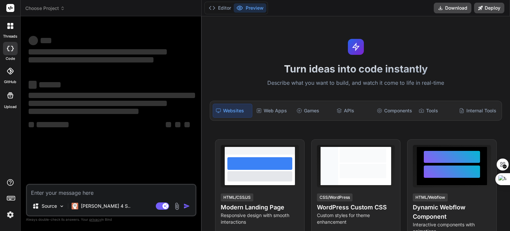
type textarea "x"
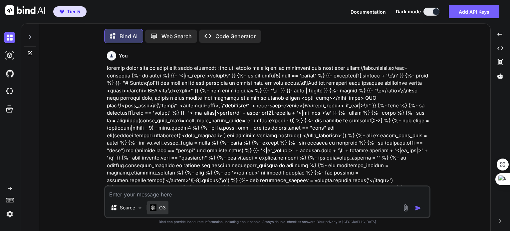
scroll to position [12, 0]
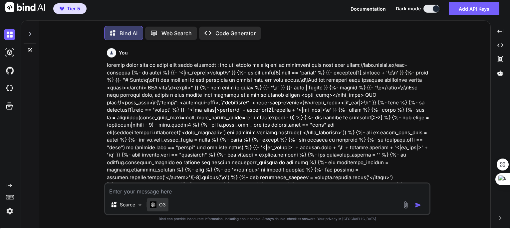
click at [158, 208] on div "O3" at bounding box center [158, 205] width 16 height 7
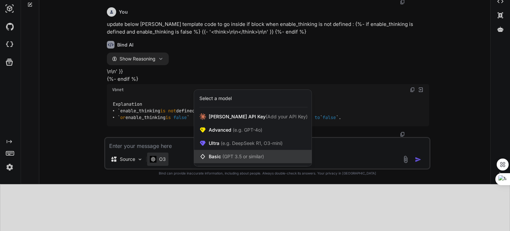
scroll to position [2266, 0]
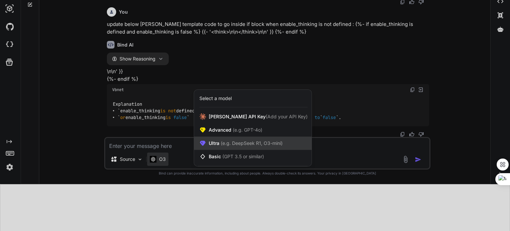
click at [216, 147] on span "Ultra (e.g. DeepSeek R1, O3-mini)" at bounding box center [246, 143] width 74 height 7
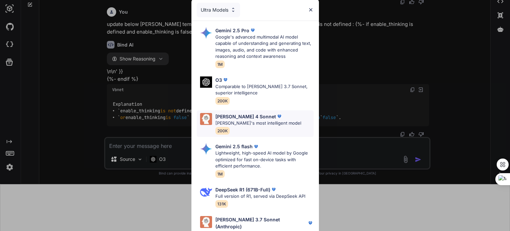
click at [227, 121] on p "[PERSON_NAME]'s most intelligent model" at bounding box center [258, 123] width 86 height 7
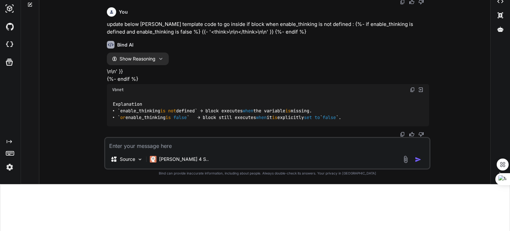
scroll to position [0, 0]
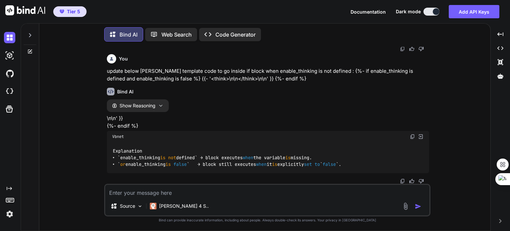
click at [31, 36] on icon at bounding box center [29, 35] width 5 height 5
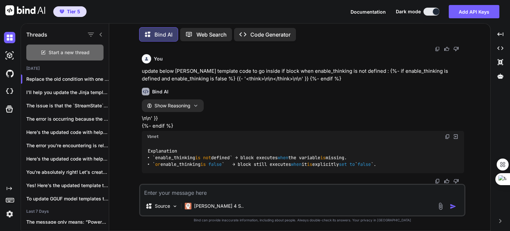
click at [43, 50] on icon at bounding box center [43, 52] width 5 height 5
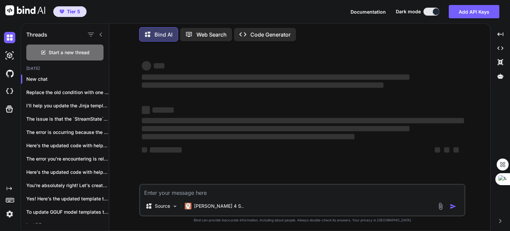
type textarea "x"
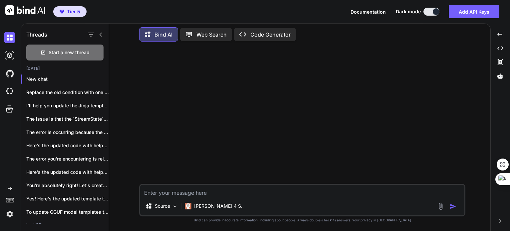
click at [155, 188] on textarea at bounding box center [302, 191] width 324 height 12
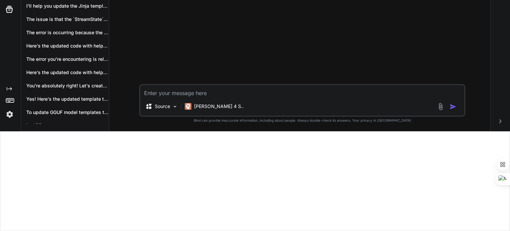
type textarea "g"
type textarea "x"
type textarea "gi"
type textarea "x"
type textarea "giv"
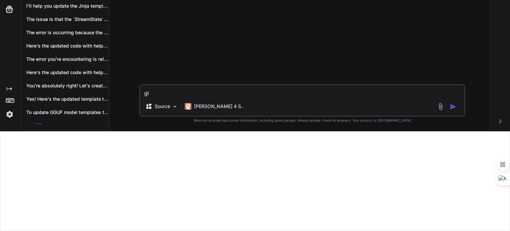
type textarea "x"
type textarea "give"
type textarea "x"
type textarea "given"
type textarea "x"
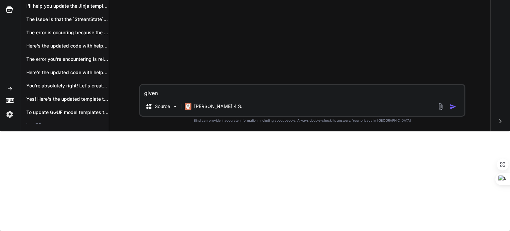
type textarea "given"
type textarea "x"
type textarea "given t"
type textarea "x"
type textarea "given th"
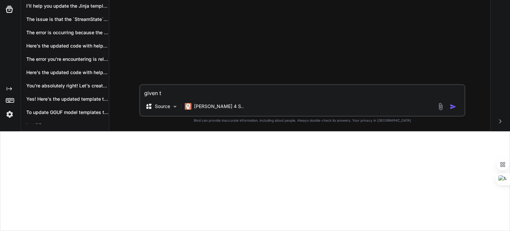
type textarea "x"
type textarea "given the"
type textarea "x"
type textarea "given the"
type textarea "x"
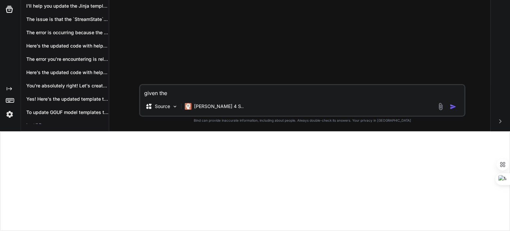
type textarea "given the f"
type textarea "x"
type textarea "given the fo"
type textarea "x"
type textarea "given the fol"
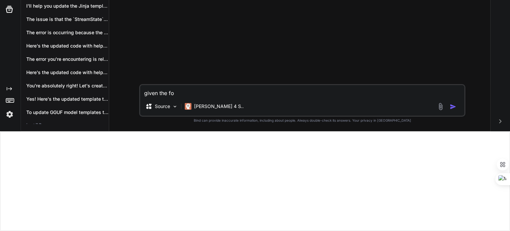
type textarea "x"
type textarea "given the foll"
type textarea "x"
type textarea "given the follo"
type textarea "x"
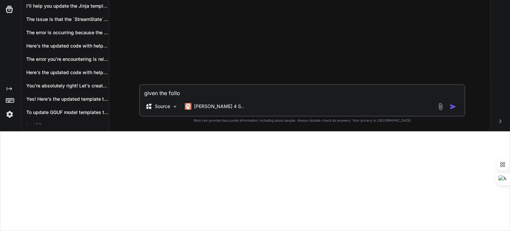
type textarea "given the follow"
type textarea "x"
type textarea "given the followi"
type textarea "x"
type textarea "given the followin"
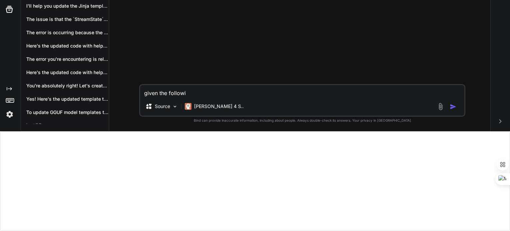
type textarea "x"
type textarea "given the following"
type textarea "x"
type textarea "given the following"
type textarea "x"
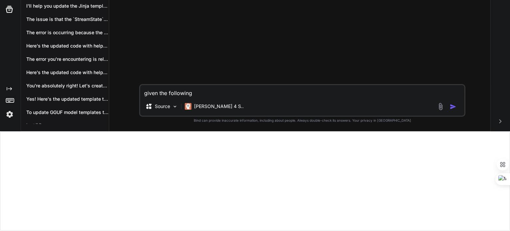
type textarea "given the following a"
type textarea "x"
type textarea "given the following ap"
type textarea "x"
type textarea "given the following api"
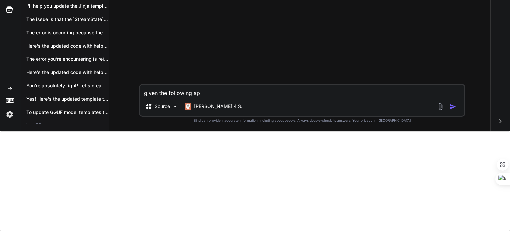
type textarea "x"
type textarea "given the following api"
type textarea "x"
type textarea "given the following api d"
type textarea "x"
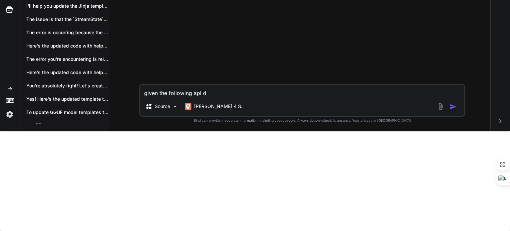
type textarea "given the following api do"
type textarea "x"
type textarea "given the following api doc"
type textarea "x"
type textarea "given the following api docu"
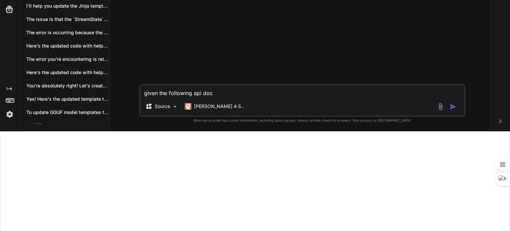
type textarea "x"
type textarea "given the following api docum"
type textarea "x"
type textarea "given the following api docume"
type textarea "x"
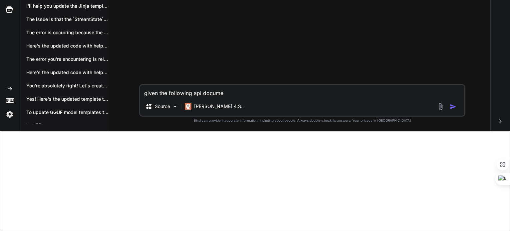
type textarea "given the following api documen"
type textarea "x"
type textarea "given the following api document"
type textarea "x"
type textarea "given the following api documenta"
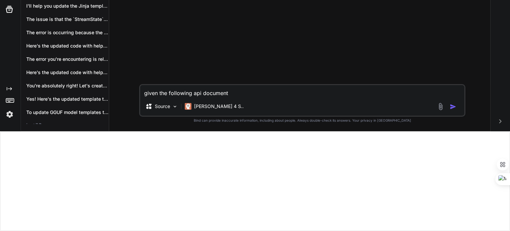
type textarea "x"
type textarea "given the following api documentat"
type textarea "x"
type textarea "given the following api documentati"
type textarea "x"
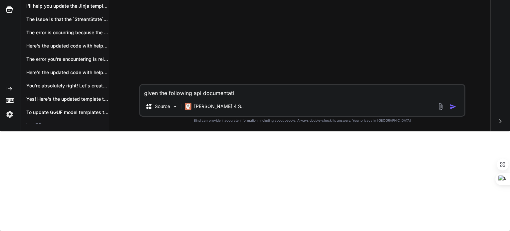
type textarea "given the following api documentatio"
type textarea "x"
type textarea "given the following api documentation"
type textarea "x"
type textarea "given the following api documentation"
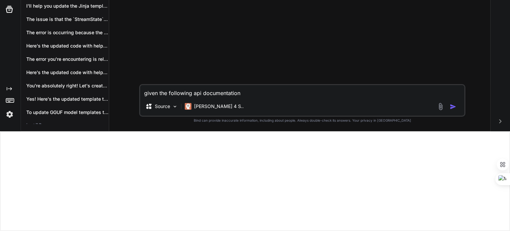
type textarea "x"
type textarea "given the following api documentation f"
type textarea "x"
type textarea "given the following api documentation fi"
type textarea "x"
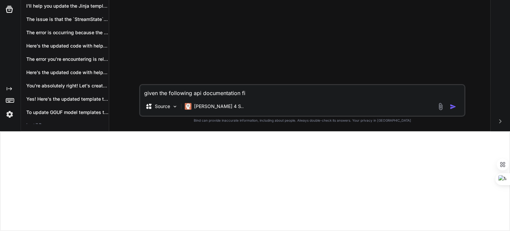
type textarea "given the following api documentation fix"
type textarea "x"
type textarea "given the following api documentation fix"
type textarea "x"
type textarea "given the following api documentation fix t"
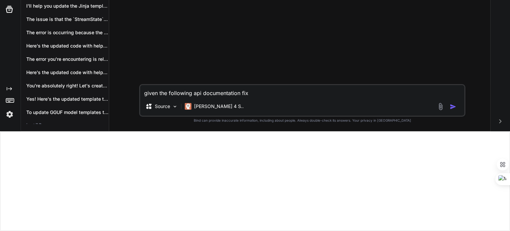
type textarea "x"
type textarea "given the following api documentation fix th"
type textarea "x"
type textarea "given the following api documentation fix the"
type textarea "x"
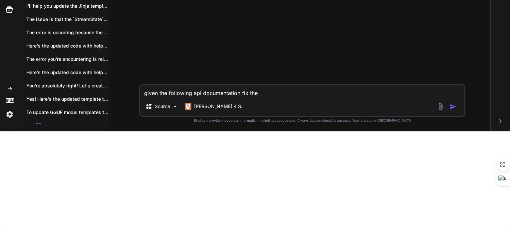
type textarea "given the following api documentation fix the"
type textarea "x"
type textarea "given the following api documentation fix the b"
type textarea "x"
type textarea "given the following api documentation fix the be"
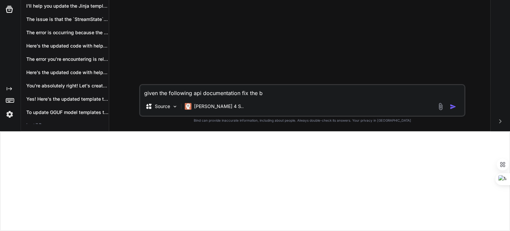
type textarea "x"
type textarea "given the following api documentation fix the bel"
type textarea "x"
type textarea "given the following api documentation fix the belo"
type textarea "x"
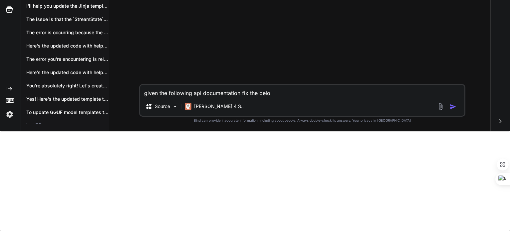
type textarea "given the following api documentation fix the below"
type textarea "x"
type textarea "given the following api documentation fix the below"
type textarea "x"
type textarea "given the following api documentation fix the below c"
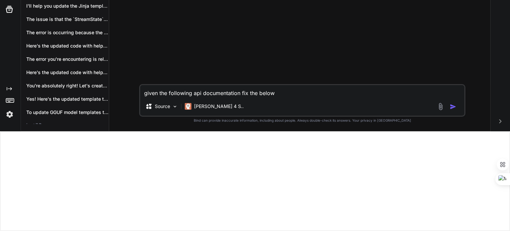
type textarea "x"
type textarea "given the following api documentation fix the below co"
type textarea "x"
type textarea "given the following api documentation fix the below cod"
type textarea "x"
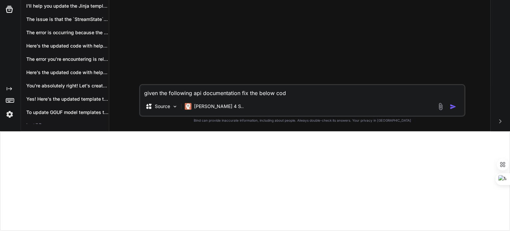
type textarea "given the following api documentation fix the below code"
type textarea "x"
type textarea "given the following api documentation fix the below code"
type textarea "x"
type textarea "given the following api documentation fix the below code :"
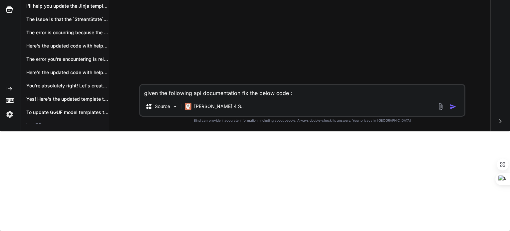
type textarea "x"
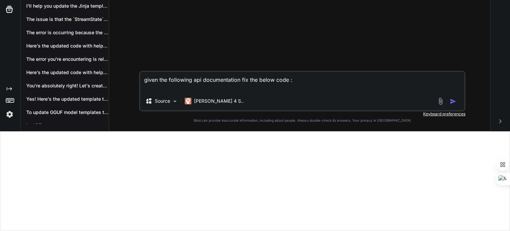
type textarea "given the following api documentation fix the below code :"
type textarea "x"
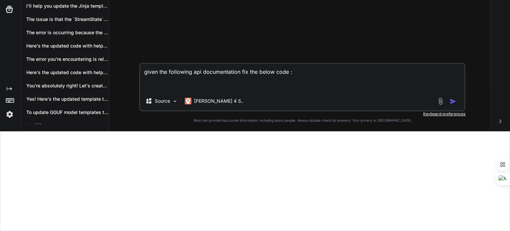
type textarea "given the following api documentation fix the below code : d"
type textarea "x"
type textarea "given the following api documentation fix the below code : do"
type textarea "x"
type textarea "given the following api documentation fix the below code : doc"
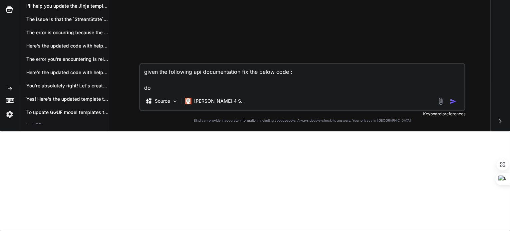
type textarea "x"
type textarea "given the following api documentation fix the below code : docu"
type textarea "x"
type textarea "given the following api documentation fix the below code : docum"
type textarea "x"
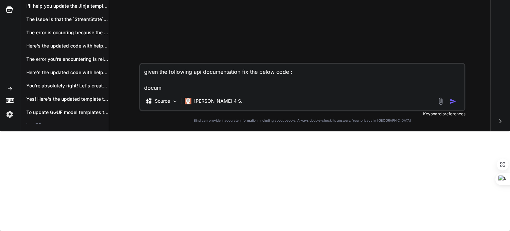
type textarea "given the following api documentation fix the below code : docume"
type textarea "x"
type textarea "given the following api documentation fix the below code : documen"
type textarea "x"
type textarea "given the following api documentation fix the below code : document"
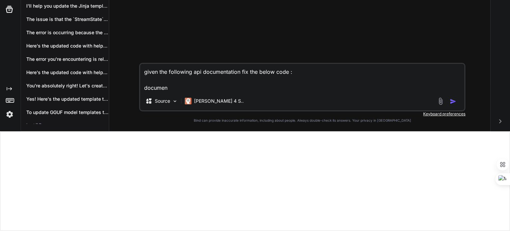
type textarea "x"
type textarea "given the following api documentation fix the below code : documenta"
type textarea "x"
type textarea "given the following api documentation fix the below code : documentat"
type textarea "x"
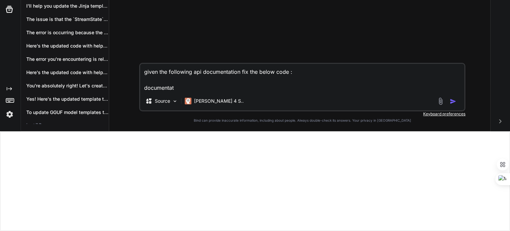
type textarea "given the following api documentation fix the below code : documentati"
type textarea "x"
type textarea "given the following api documentation fix the below code : documentatio"
type textarea "x"
type textarea "given the following api documentation fix the below code : documentation"
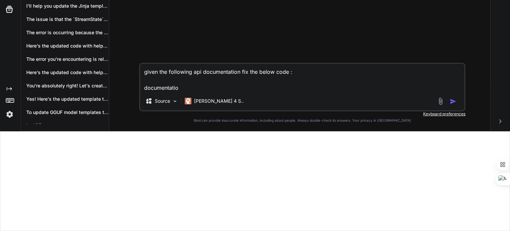
type textarea "x"
type textarea "given the following api documentation fix the below code : documentation"
type textarea "x"
type textarea "given the following api documentation fix the below code : documentation L"
type textarea "x"
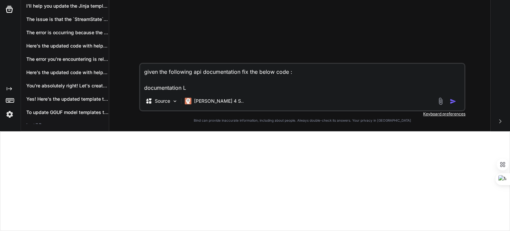
type textarea "given the following api documentation fix the below code : documentation L:"
type textarea "x"
type textarea "given the following api documentation fix the below code : documentation L"
type textarea "x"
type textarea "given the following api documentation fix the below code : documentation"
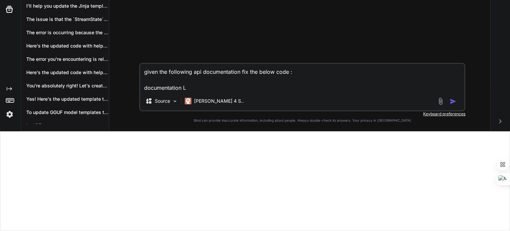
type textarea "x"
type textarea "given the following api documentation fix the below code : documentation :"
type textarea "x"
type textarea "given the following api documentation fix the below code : documentation :"
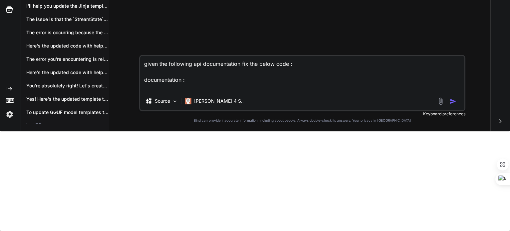
type textarea "x"
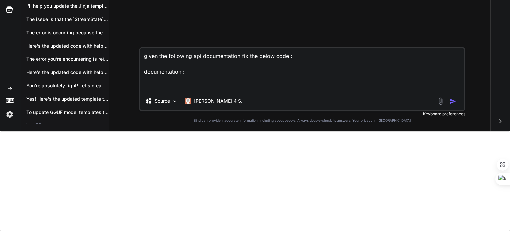
paste textarea "# StreamChat Bot API allows you to try out different Large Language Models (LLM…"
type textarea "given the following api documentation fix the below code : documentation : # St…"
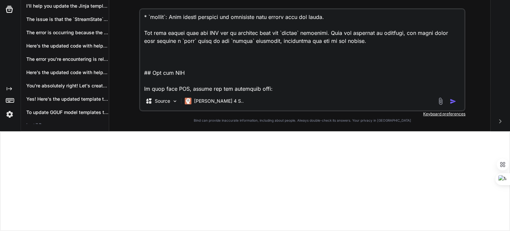
type textarea "x"
type textarea "given the following api documentation fix the below code : documentation : # St…"
type textarea "x"
type textarea "given the following api documentation fix the below code : documentation : # St…"
type textarea "x"
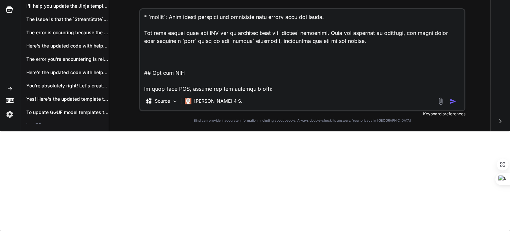
click at [206, 83] on textarea at bounding box center [302, 50] width 324 height 82
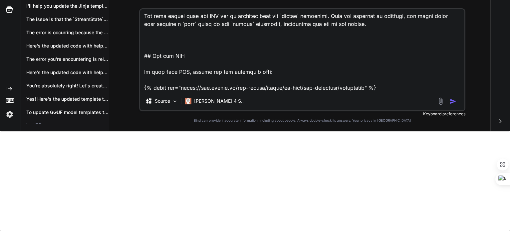
click at [178, 80] on textarea at bounding box center [302, 50] width 324 height 82
type textarea "given the following api documentation fix the below code : documentation : # St…"
type textarea "x"
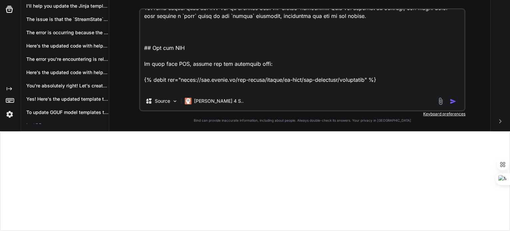
type textarea "given the following api documentation fix the below code : documentation : # St…"
type textarea "x"
type textarea "given the following api documentation fix the below code : documentation : # St…"
type textarea "x"
type textarea "given the following api documentation fix the below code : documentation : # St…"
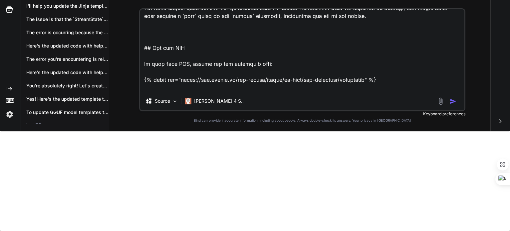
type textarea "x"
type textarea "given the following api documentation fix the below code : documentation : # St…"
type textarea "x"
type textarea "given the following api documentation fix the below code : documentation : # St…"
type textarea "x"
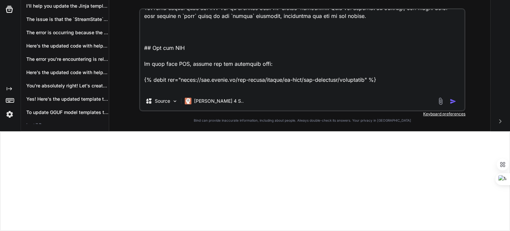
type textarea "given the following api documentation fix the below code : documentation : # St…"
type textarea "x"
type textarea "given the following api documentation fix the below code : documentation : # St…"
type textarea "x"
type textarea "given the following api documentation fix the below code : documentation : # St…"
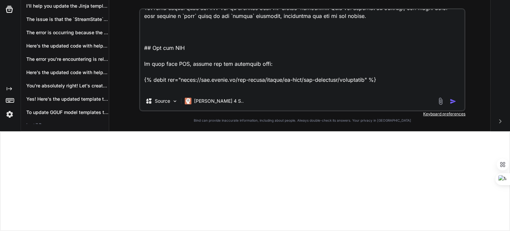
type textarea "x"
type textarea "given the following api documentation fix the below code : documentation : # St…"
type textarea "x"
type textarea "given the following api documentation fix the below code : documentation : # St…"
type textarea "x"
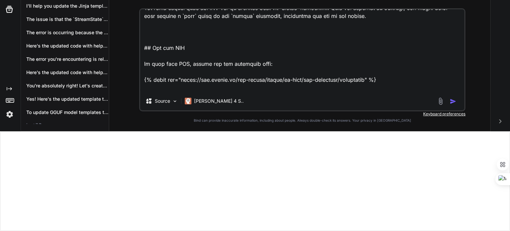
type textarea "given the following api documentation fix the below code : documentation : # St…"
type textarea "x"
type textarea "given the following api documentation fix the below code : documentation : # St…"
type textarea "x"
type textarea "given the following api documentation fix the below code : documentation : # St…"
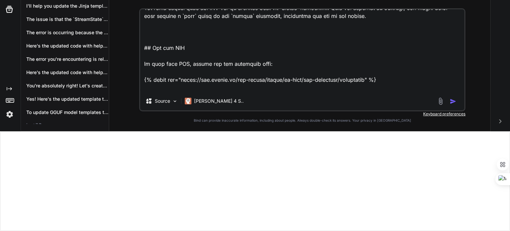
type textarea "x"
click at [198, 86] on textarea at bounding box center [302, 50] width 324 height 82
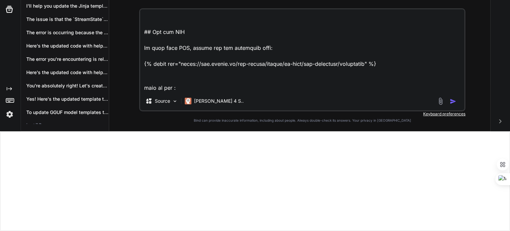
paste textarea "from typing import Optional, Dict, Any import requests from abc import ABC, abs…"
type textarea "given the following api documentation fix the below code : documentation : # St…"
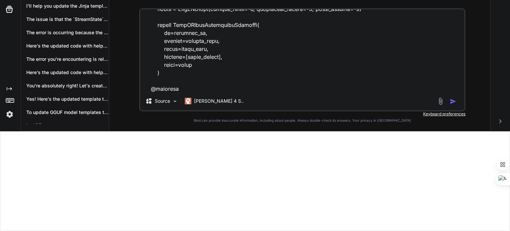
type textarea "x"
type textarea "given the following api documentation fix the below code : documentation : # St…"
type textarea "x"
type textarea "given the following api documentation fix the below code : documentation : # St…"
type textarea "x"
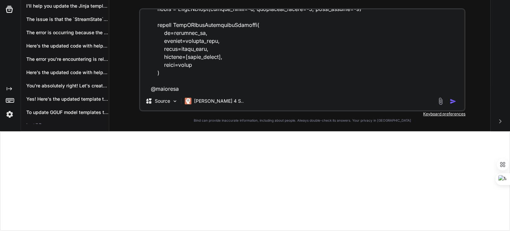
click at [190, 89] on textarea at bounding box center [302, 50] width 324 height 82
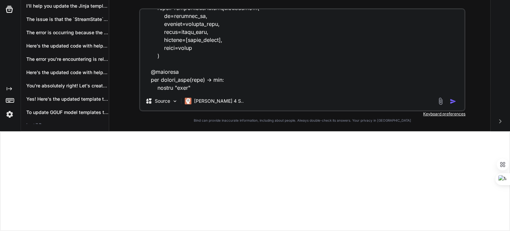
paste textarea "import json from typing import Optional, Dict, Any import uuid import requests …"
type textarea "given the following api documentation fix the below code : documentation : # St…"
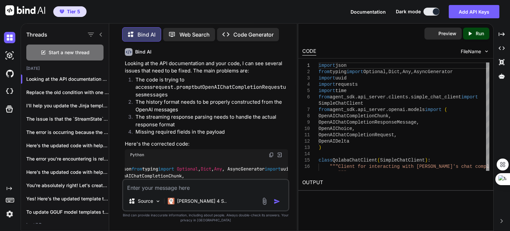
scroll to position [2153, 0]
click at [271, 153] on img at bounding box center [270, 155] width 5 height 5
